Goal: Task Accomplishment & Management: Manage account settings

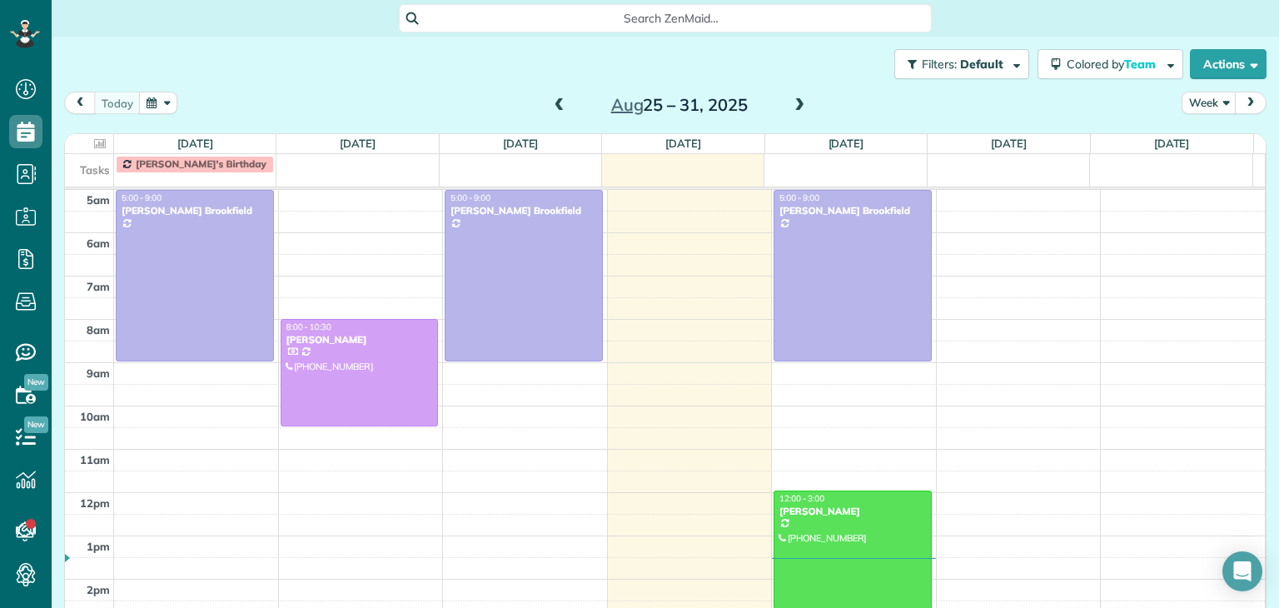
scroll to position [87, 0]
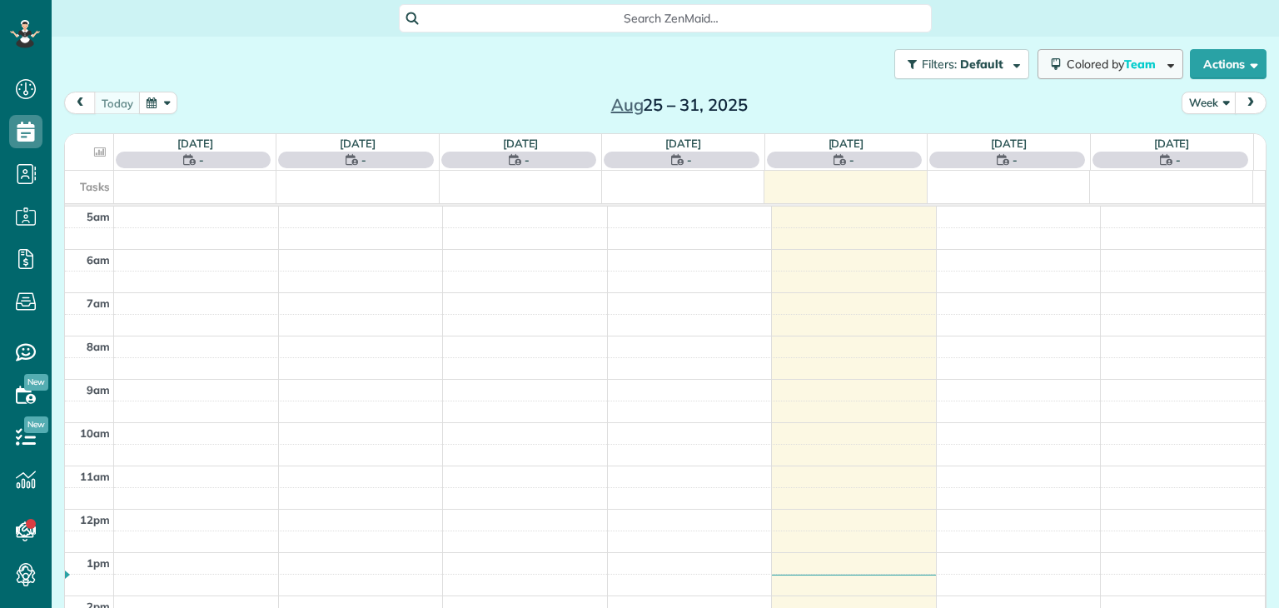
scroll to position [87, 0]
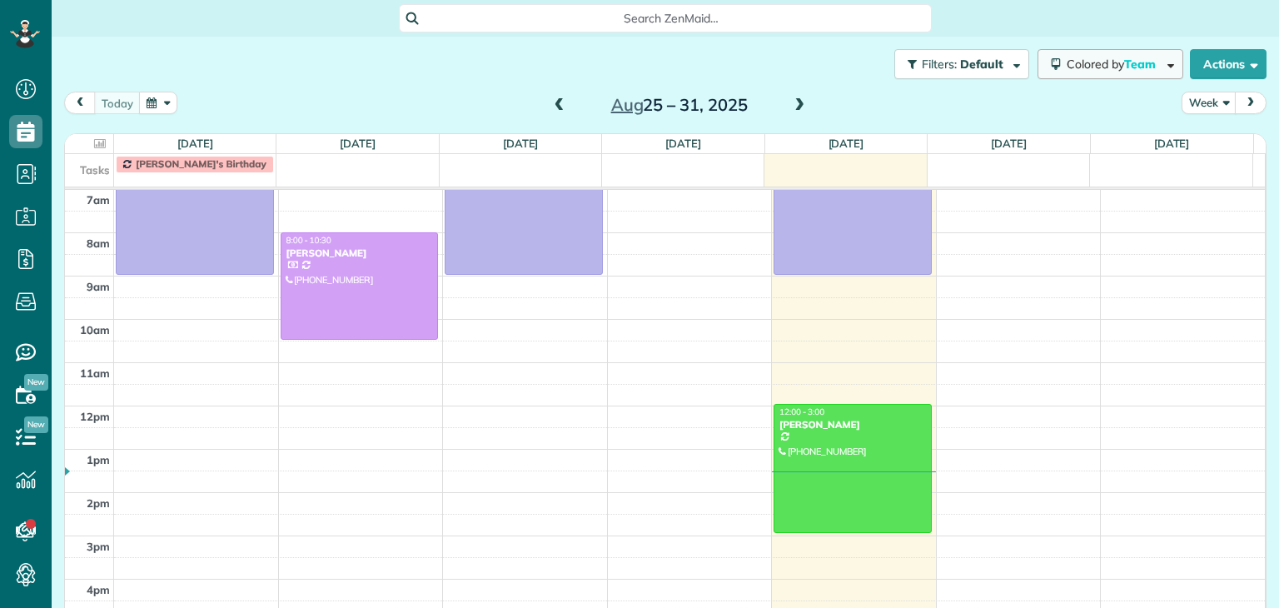
click at [1079, 64] on span "Colored by Team" at bounding box center [1114, 64] width 95 height 15
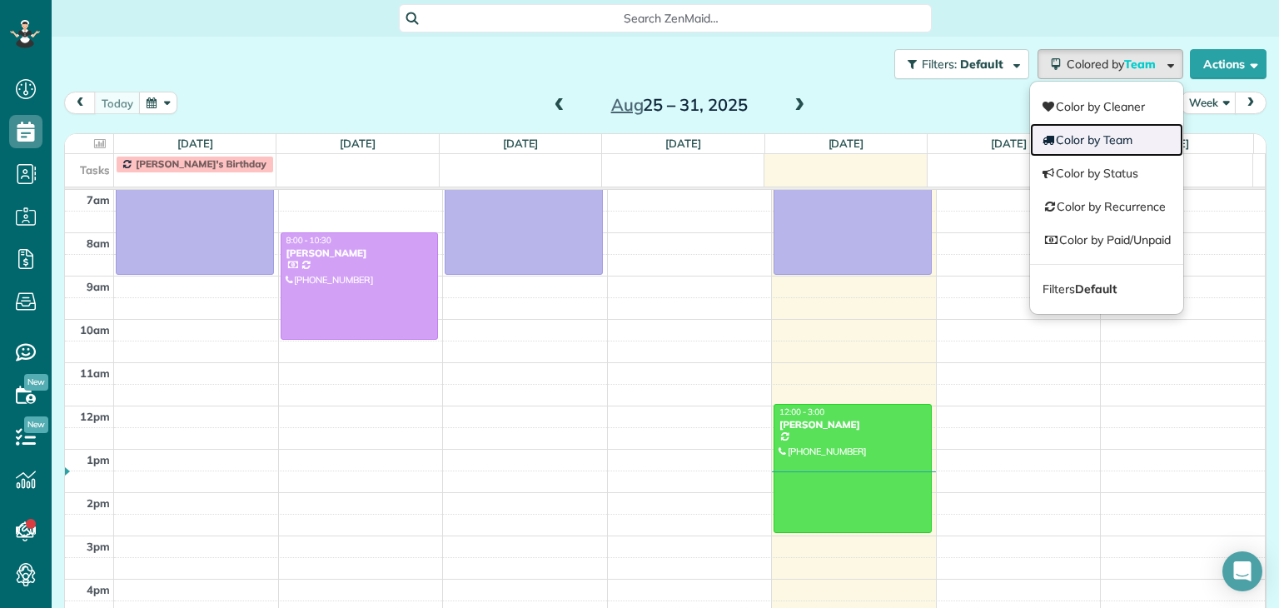
click at [1093, 137] on link "Color by Team" at bounding box center [1106, 139] width 153 height 33
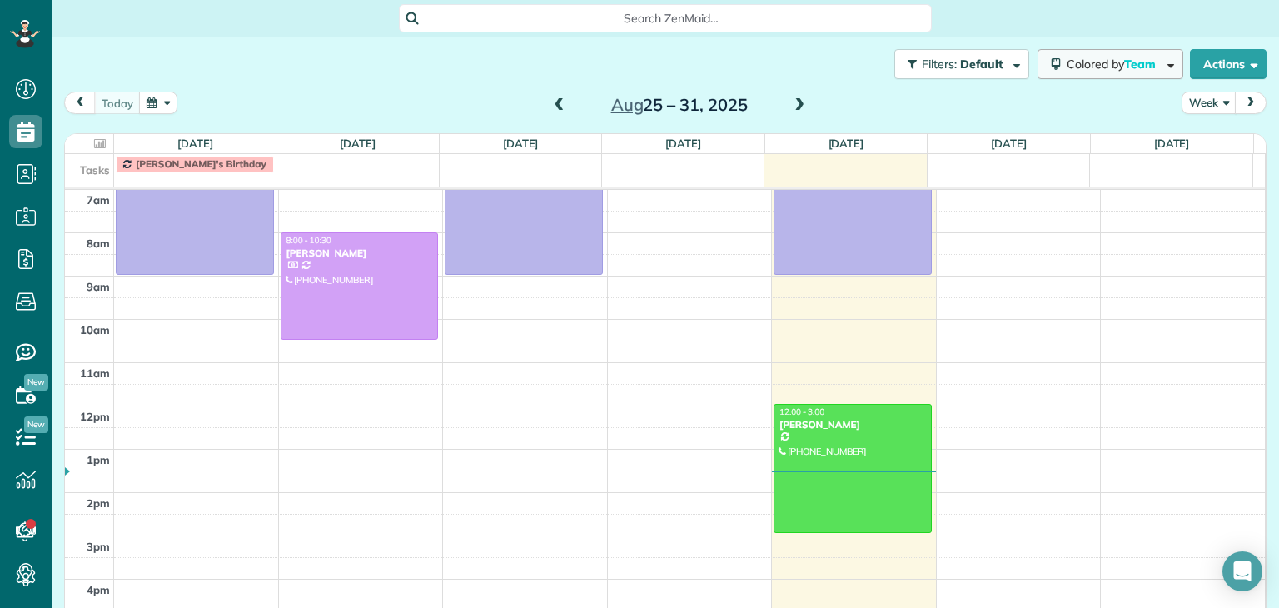
click at [1067, 62] on span "Colored by Team" at bounding box center [1114, 64] width 95 height 15
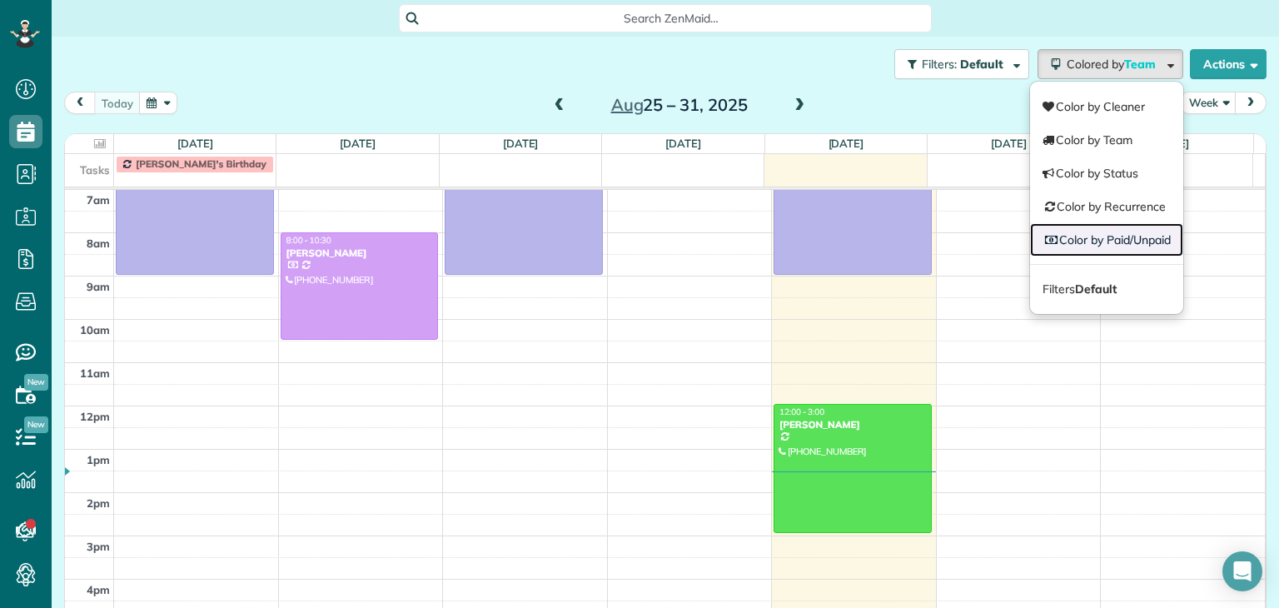
click at [1089, 232] on link "Color by Paid/Unpaid" at bounding box center [1106, 239] width 153 height 33
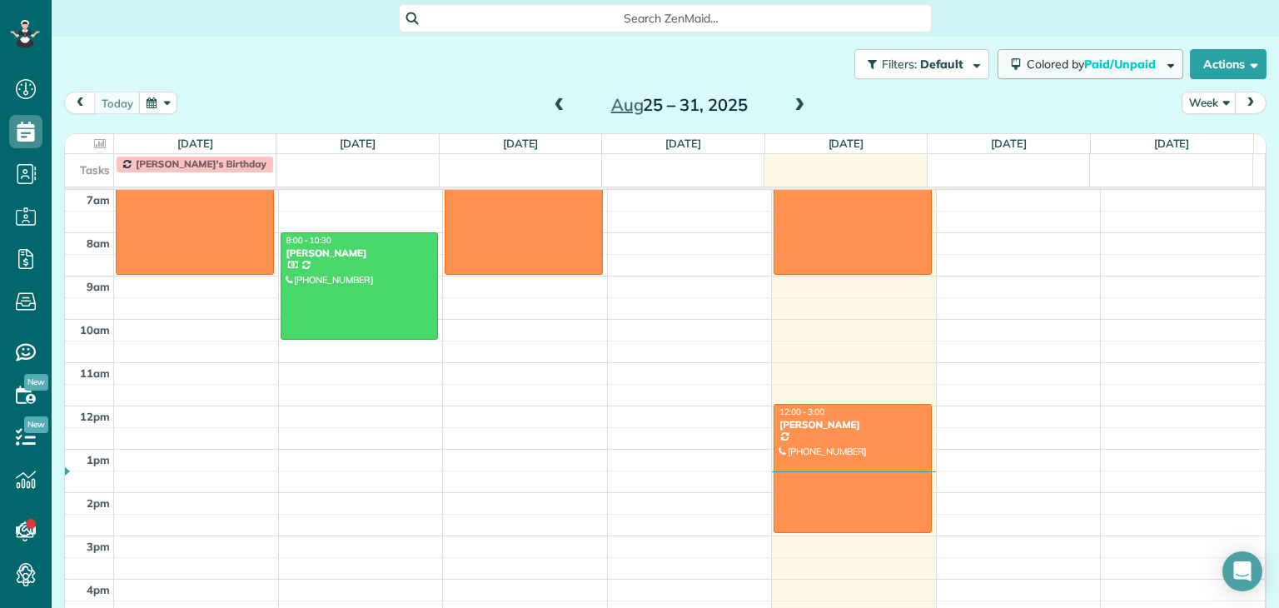
click at [1092, 59] on span "Paid/Unpaid" at bounding box center [1121, 64] width 74 height 15
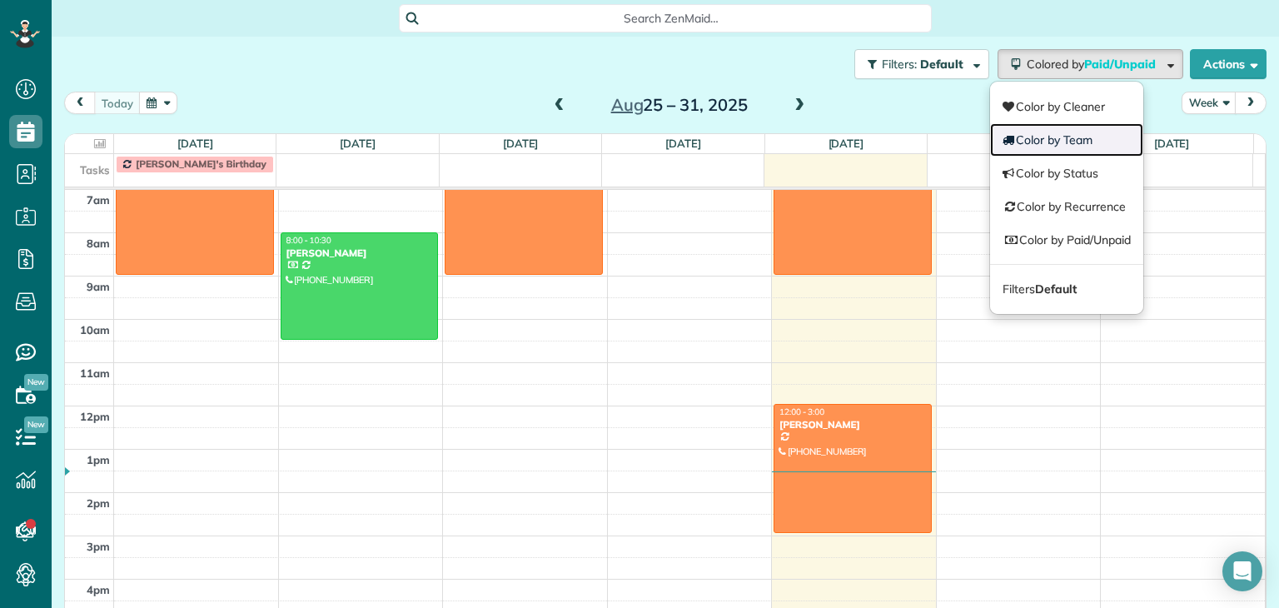
click at [1063, 137] on link "Color by Team" at bounding box center [1066, 139] width 153 height 33
